Goal: Find specific page/section: Find specific page/section

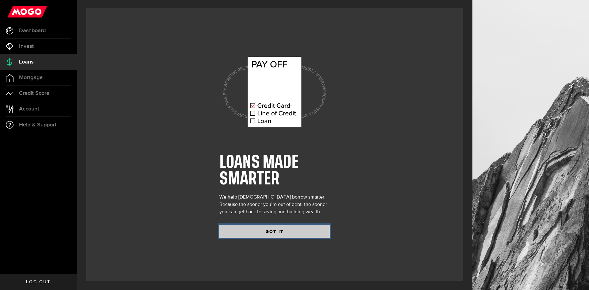
click at [281, 231] on button "GOT IT" at bounding box center [274, 231] width 110 height 13
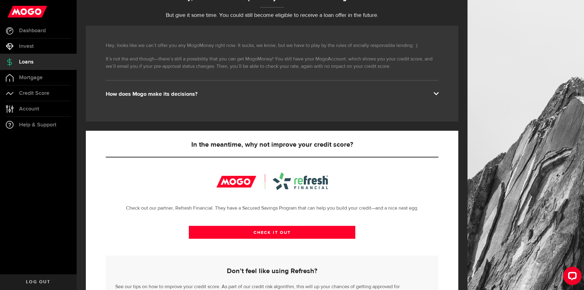
scroll to position [124, 0]
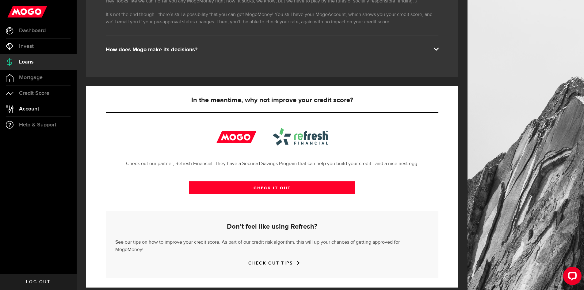
click at [34, 111] on span "Account" at bounding box center [29, 109] width 20 height 6
